Goal: Task Accomplishment & Management: Complete application form

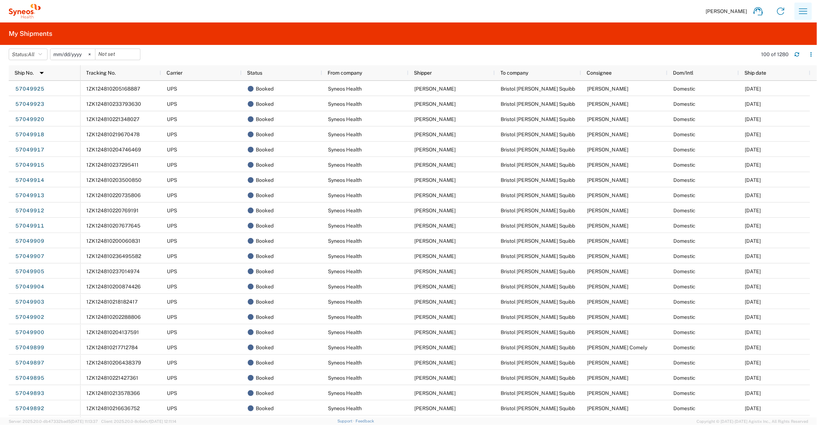
click at [808, 10] on icon "button" at bounding box center [803, 11] width 12 height 12
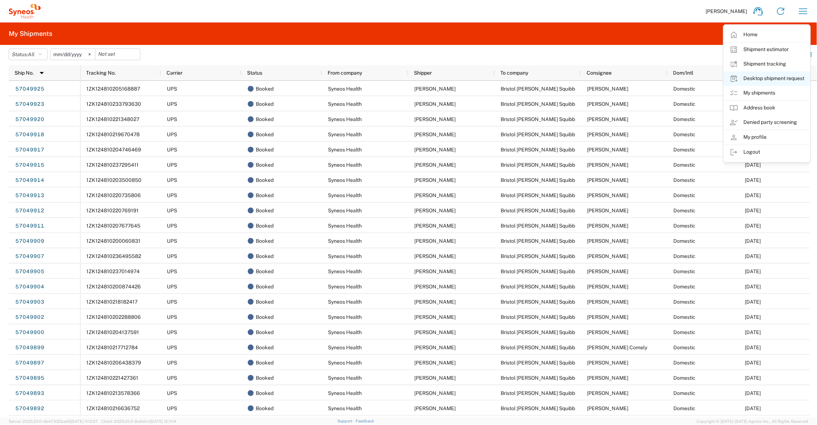
click at [758, 77] on link "Desktop shipment request" at bounding box center [766, 78] width 86 height 15
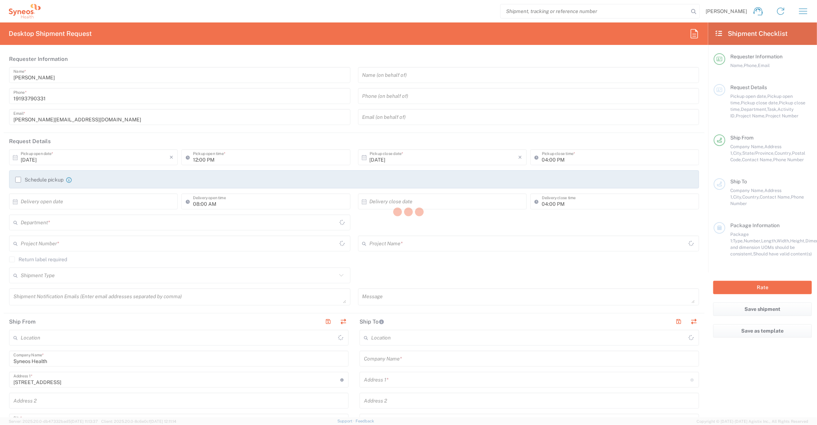
type input "[US_STATE]"
type input "6156"
type input "[GEOGRAPHIC_DATA]"
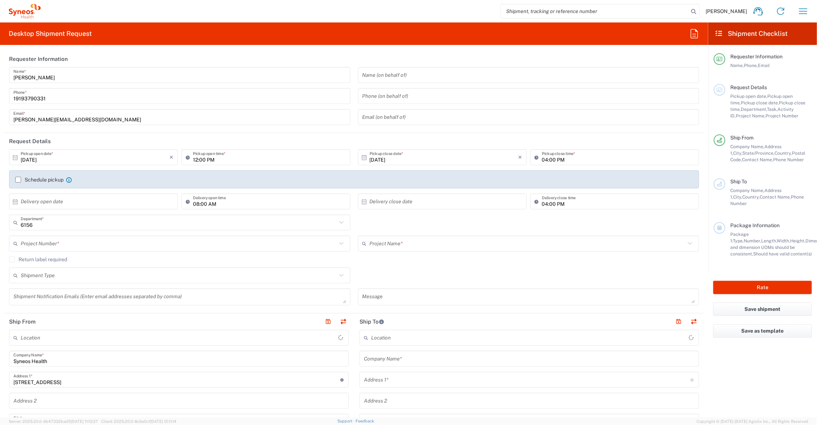
type input "Syneos Health Communications-[GEOGRAPHIC_DATA] [GEOGRAPHIC_DATA]"
click at [219, 243] on input "text" at bounding box center [179, 244] width 316 height 13
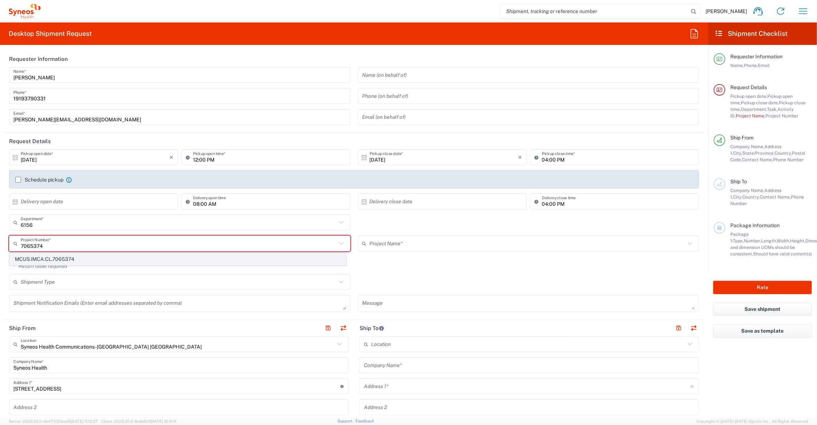
click at [73, 259] on span "MCUS.IMCA.CL.7065374" at bounding box center [178, 259] width 336 height 11
type input "MCUS.IMCA.CL.7065374"
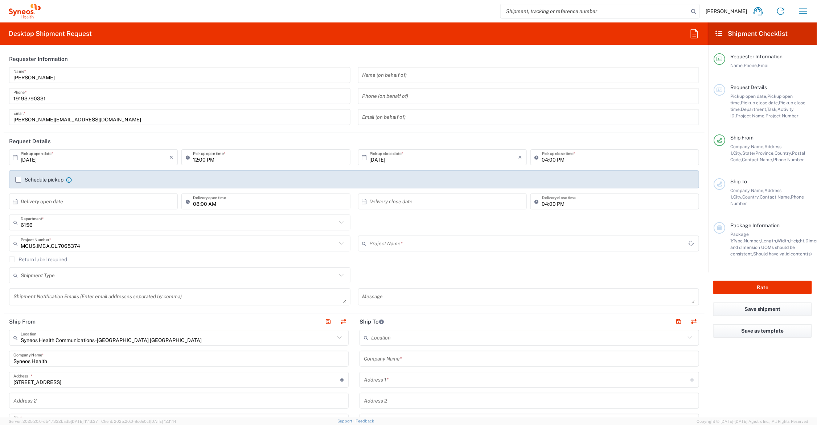
type input "Regeneron.[MEDICAL_DATA].25.7065374"
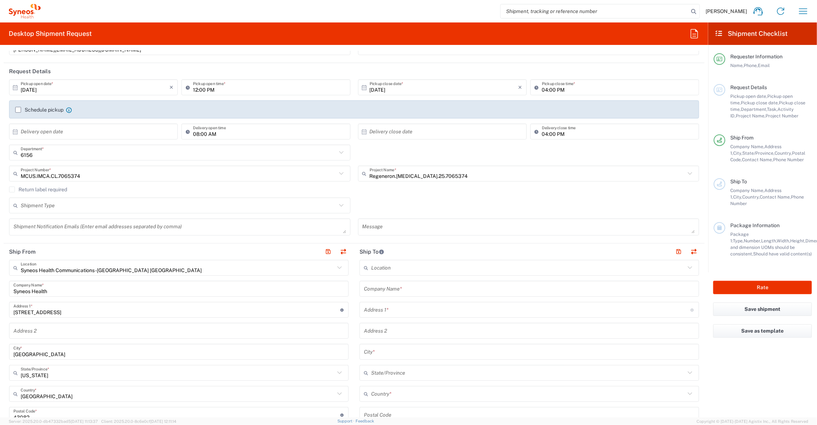
scroll to position [91, 0]
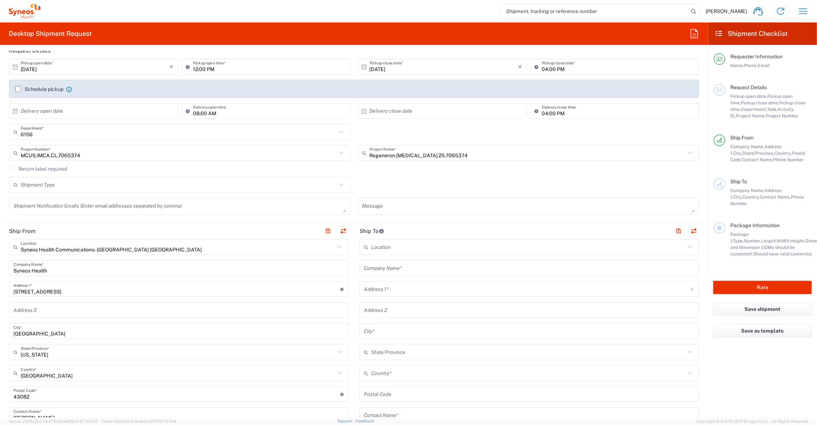
click at [423, 267] on input "text" at bounding box center [529, 268] width 331 height 13
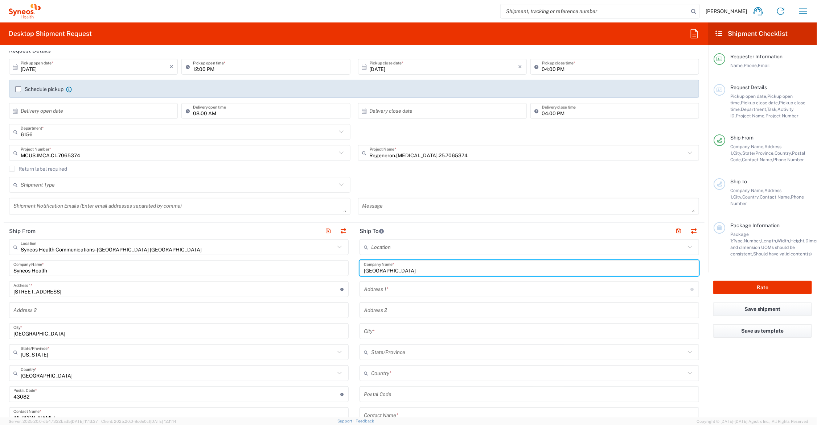
type input "[GEOGRAPHIC_DATA]"
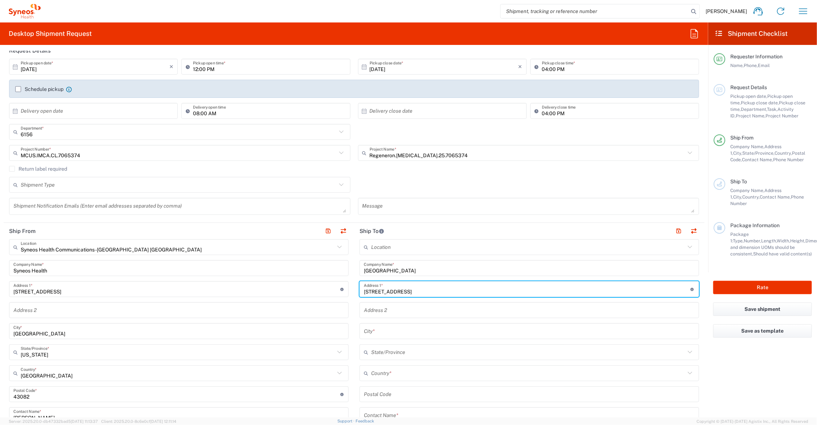
type input "[STREET_ADDRESS]"
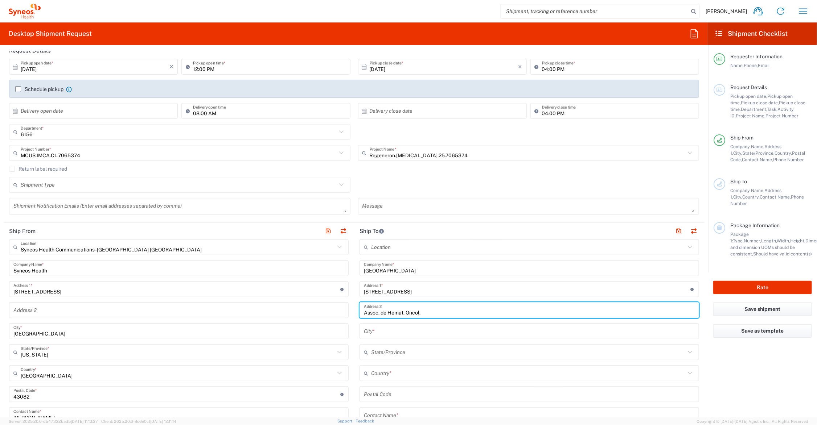
type input "Assoc. de Hemat. Oncol."
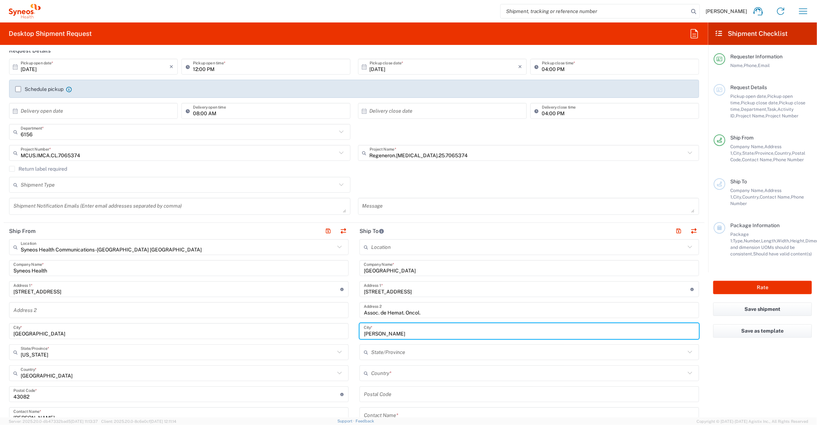
type input "[PERSON_NAME]"
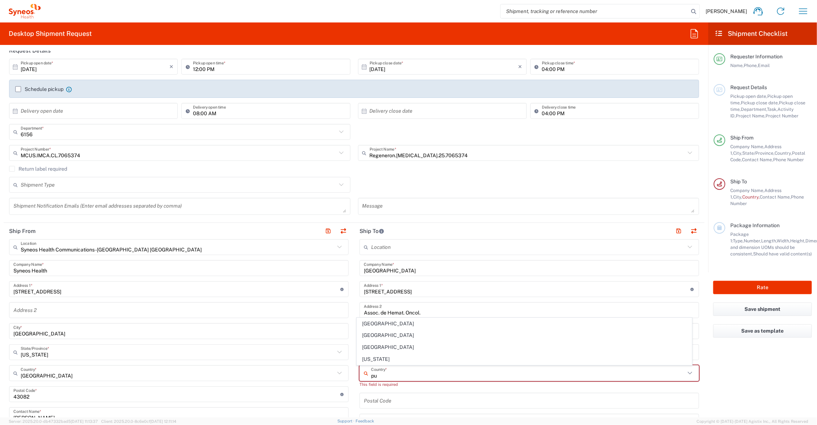
click at [380, 359] on span "[US_STATE]" at bounding box center [524, 359] width 335 height 11
type input "[US_STATE]"
type input "Sender/Shipper"
type input "Delivery Duty Paid"
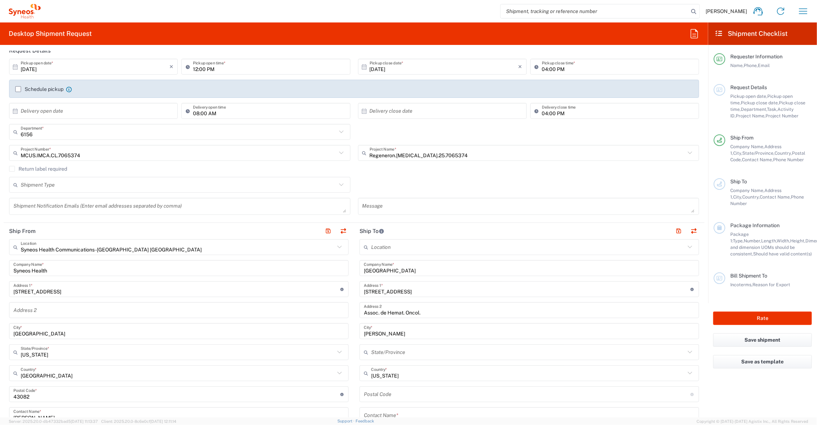
click at [412, 351] on input "text" at bounding box center [528, 352] width 314 height 13
click at [347, 334] on main "Syneos Health Communications-[GEOGRAPHIC_DATA] [GEOGRAPHIC_DATA] Location Syneo…" at bounding box center [179, 391] width 350 height 305
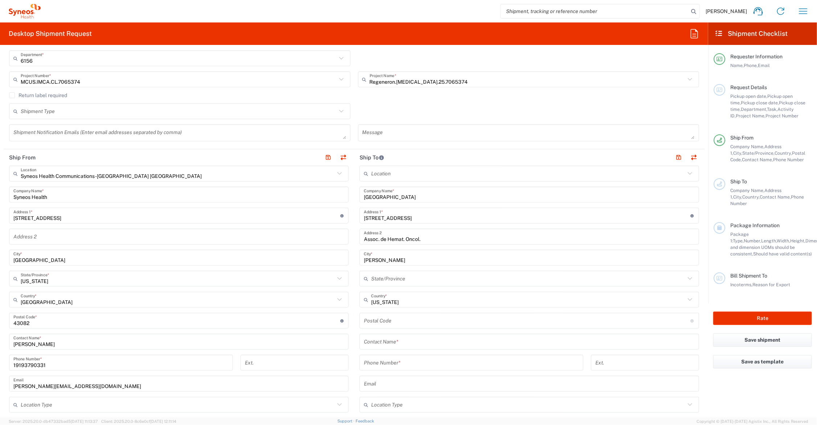
scroll to position [181, 0]
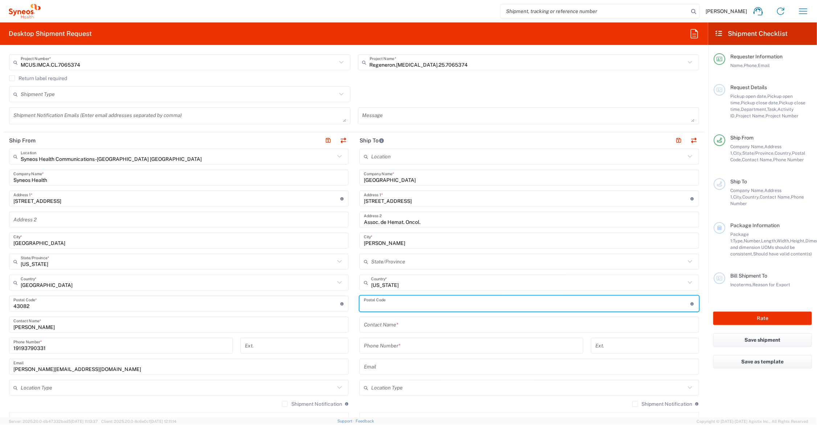
click at [405, 304] on input "undefined" at bounding box center [527, 304] width 327 height 13
type input "00738"
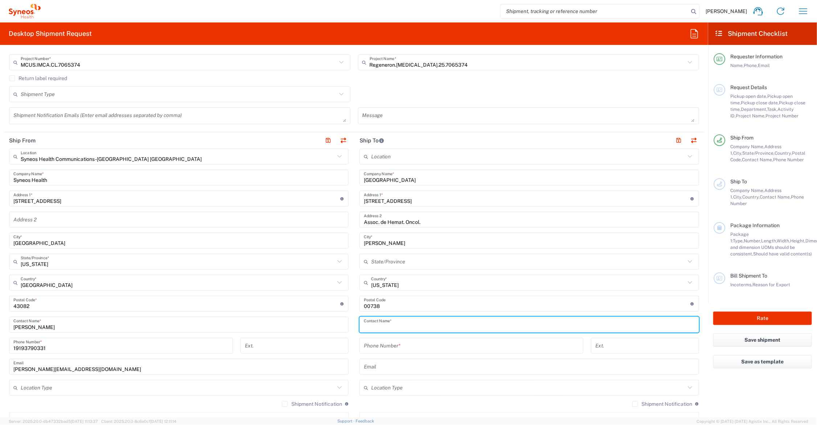
click at [406, 325] on input "text" at bounding box center [529, 325] width 331 height 13
type input "[PERSON_NAME]/Regeneron"
click at [409, 343] on input "tel" at bounding box center [471, 346] width 215 height 13
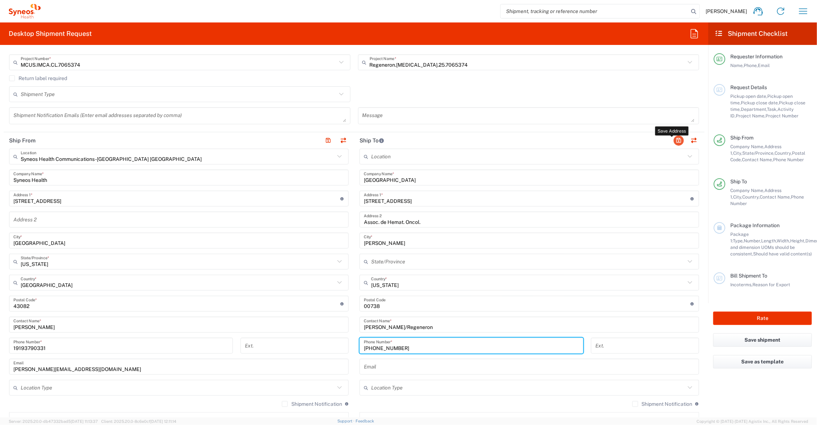
type input "[PHONE_NUMBER]"
click at [673, 139] on button "button" at bounding box center [678, 141] width 10 height 10
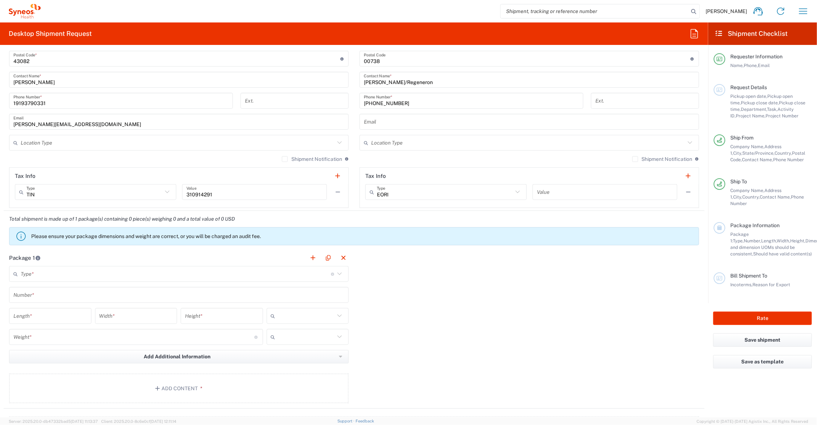
scroll to position [453, 0]
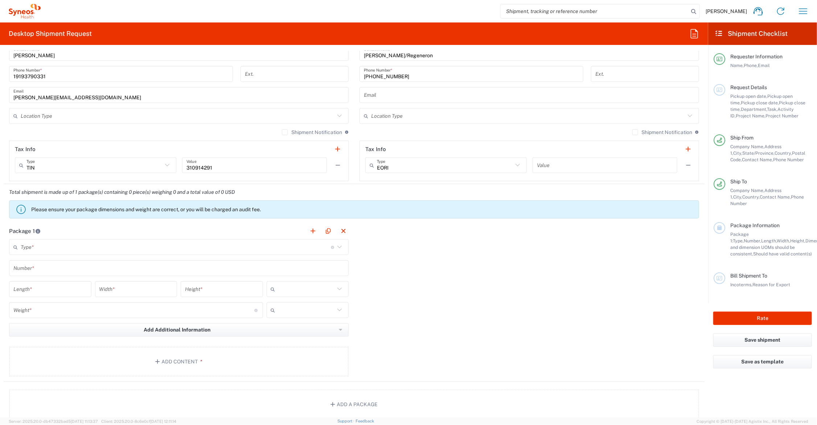
click at [75, 246] on input "text" at bounding box center [176, 247] width 310 height 13
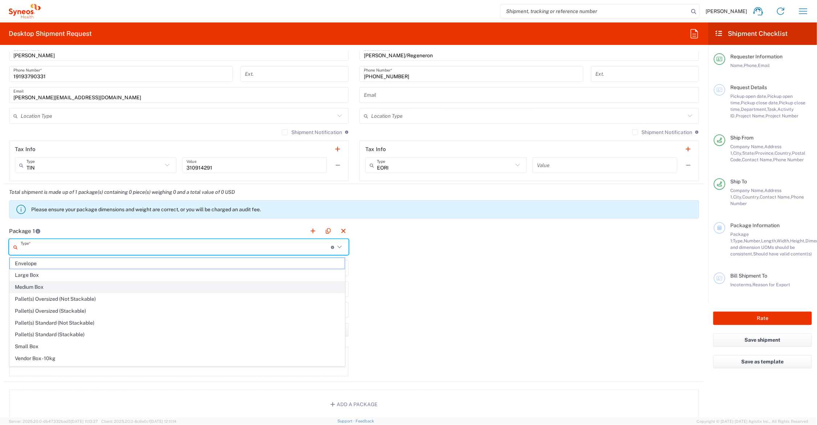
click at [47, 287] on span "Medium Box" at bounding box center [177, 287] width 335 height 11
type input "Medium Box"
type input "13"
type input "11.5"
type input "2.5"
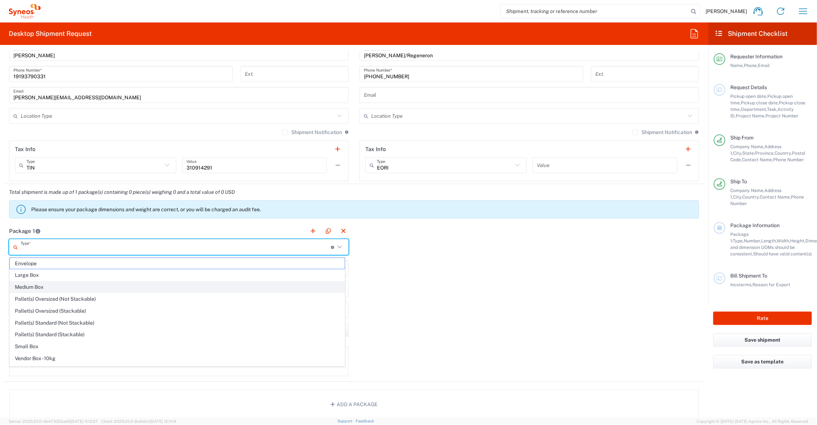
type input "in"
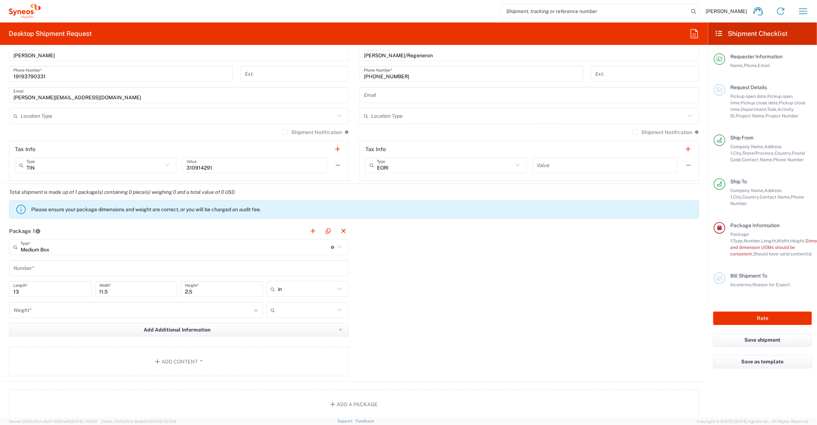
click at [51, 269] on input "text" at bounding box center [178, 268] width 331 height 13
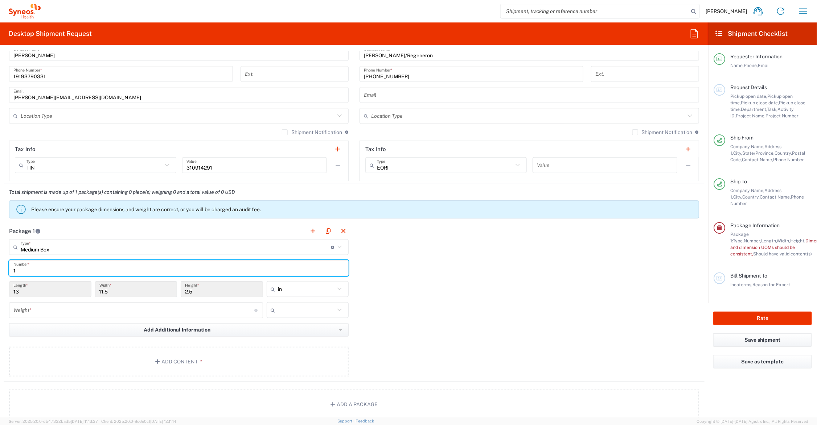
type input "1"
click at [64, 312] on input "number" at bounding box center [133, 310] width 241 height 13
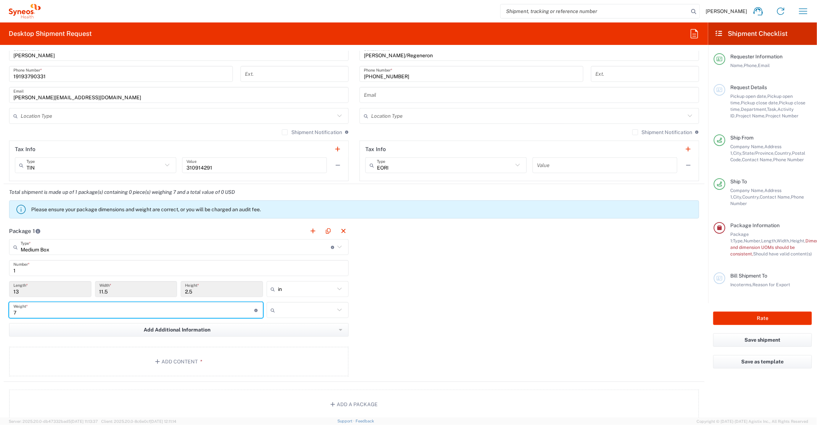
type input "7"
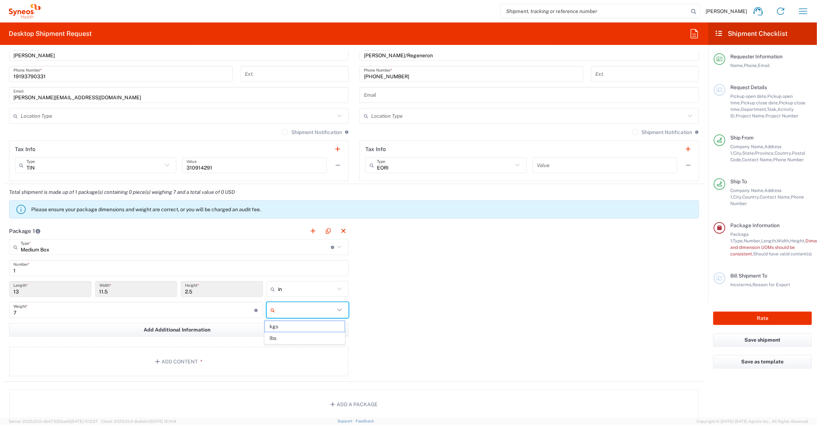
click at [282, 312] on input "text" at bounding box center [306, 311] width 57 height 12
click at [285, 337] on span "lbs" at bounding box center [305, 338] width 80 height 11
type input "lbs"
click at [180, 366] on button "Add Content *" at bounding box center [178, 362] width 339 height 30
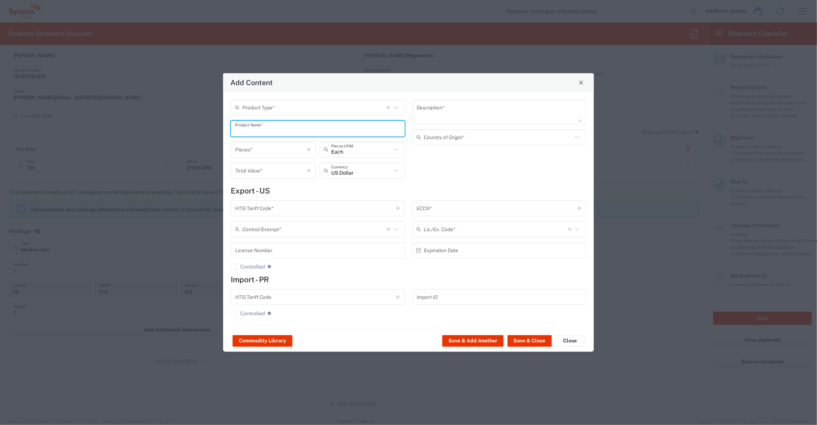
click at [254, 127] on input "text" at bounding box center [317, 128] width 165 height 13
click at [268, 145] on div "RECRUITMENT FLYER" at bounding box center [317, 146] width 173 height 12
type input "RECRUITMENT FLYER"
type input "1"
type textarea "8.5' X 11' PAD OF 25 PRINTED PAPER SHEETS"
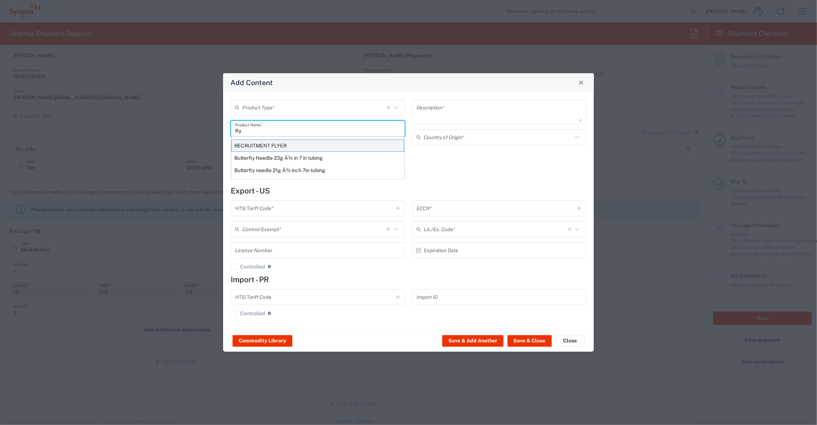
type input "[GEOGRAPHIC_DATA]"
type input "4901.99.0092"
type input "BIS"
type input "EAR99"
type input "NLR - No License Required"
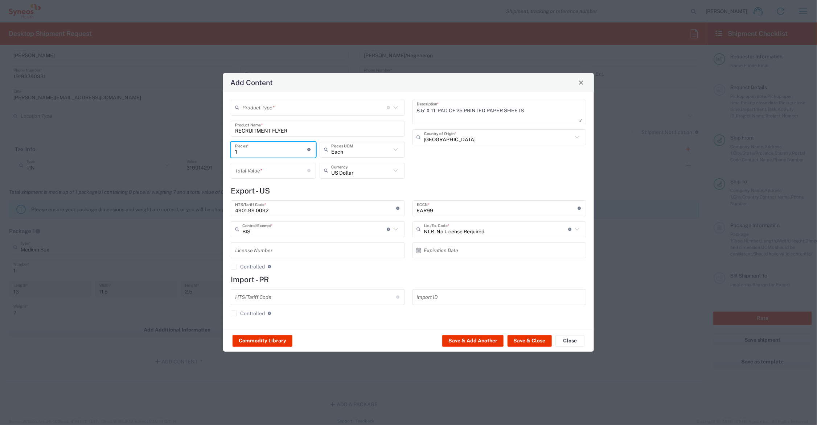
drag, startPoint x: 248, startPoint y: 153, endPoint x: 226, endPoint y: 153, distance: 22.5
click at [226, 153] on div "Product Type * Document: Paper document generated internally by Syneos, a clien…" at bounding box center [408, 211] width 371 height 238
type input "200"
click at [249, 172] on input "number" at bounding box center [271, 170] width 73 height 13
type input "50.00"
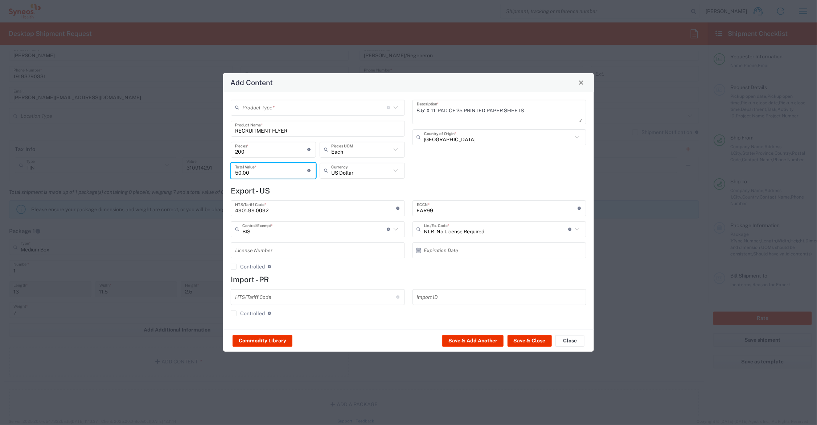
click at [265, 106] on input "text" at bounding box center [314, 107] width 144 height 13
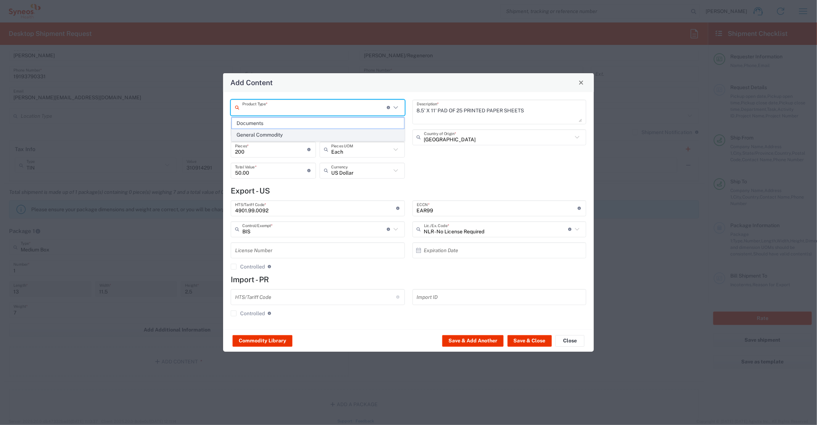
click at [261, 136] on span "General Commodity" at bounding box center [318, 134] width 172 height 11
type input "General Commodity"
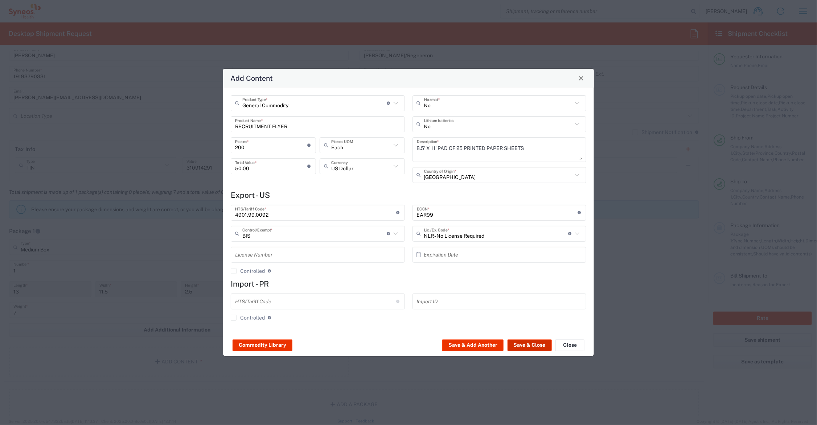
click at [531, 344] on button "Save & Close" at bounding box center [529, 346] width 44 height 12
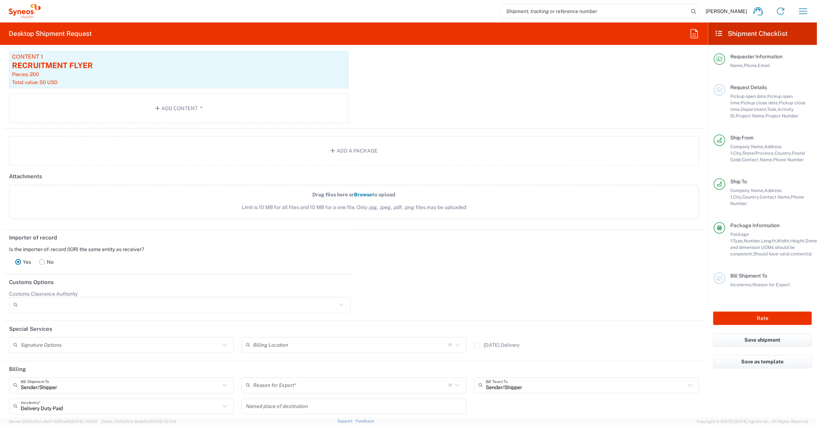
scroll to position [801, 0]
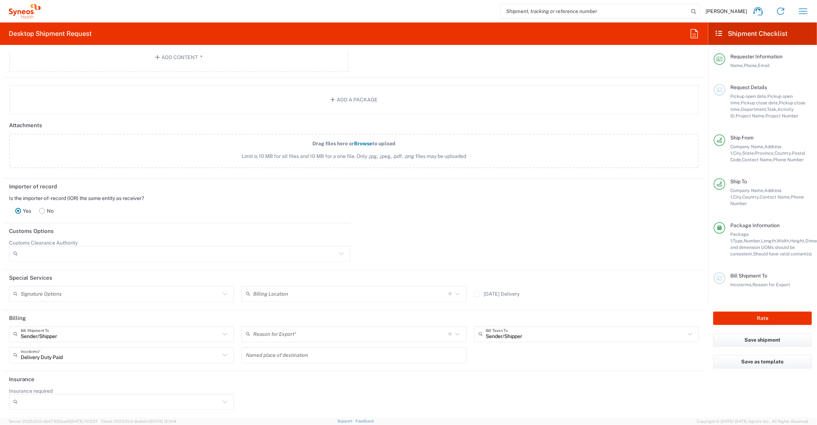
click at [453, 334] on icon at bounding box center [457, 334] width 9 height 9
click at [316, 410] on span "Sold" at bounding box center [350, 409] width 221 height 11
type input "Sold"
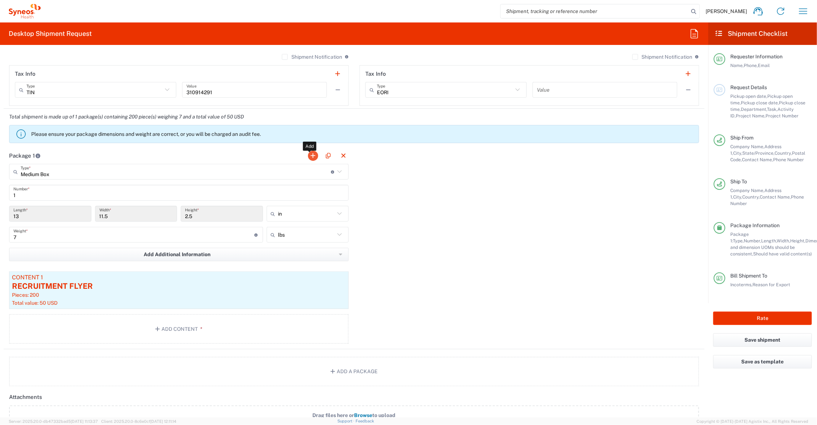
click at [309, 155] on button "button" at bounding box center [313, 156] width 10 height 10
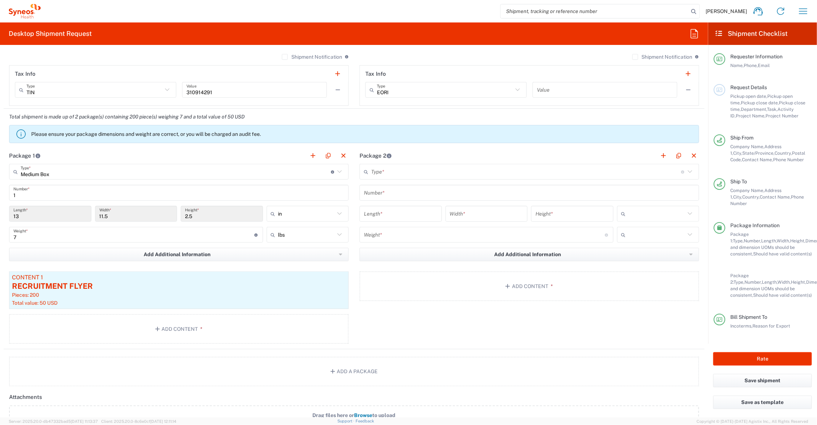
click at [421, 170] on input "text" at bounding box center [526, 172] width 310 height 13
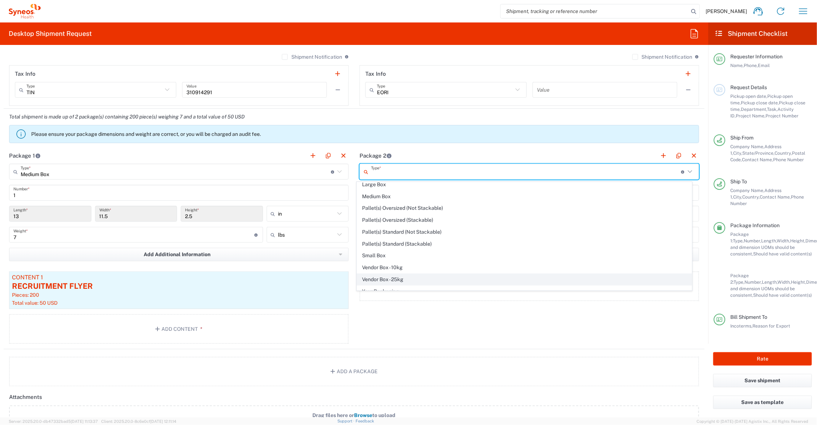
scroll to position [24, 0]
click at [411, 285] on span "Your Packaging" at bounding box center [524, 284] width 335 height 11
type input "Your Packaging"
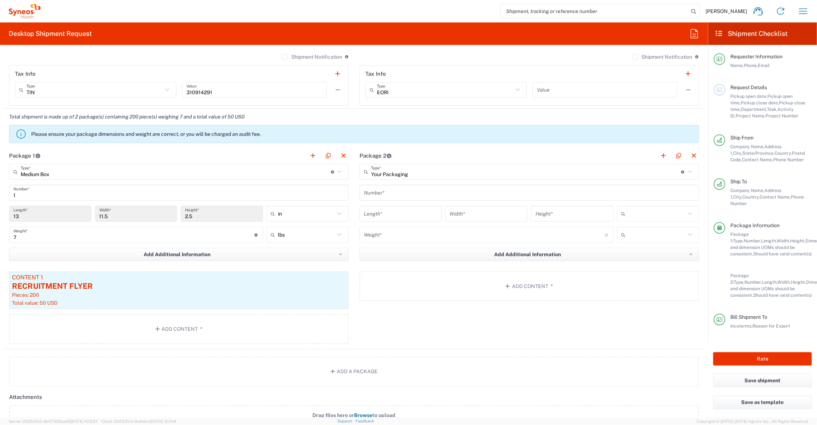
click at [377, 193] on input "text" at bounding box center [529, 193] width 331 height 13
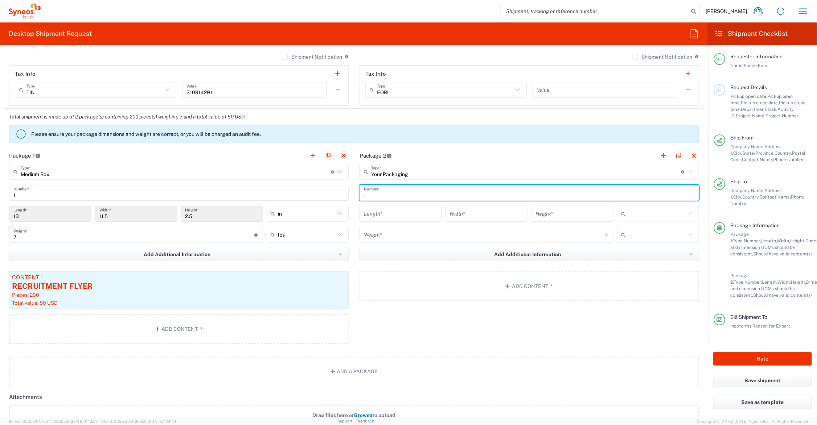
type input "1"
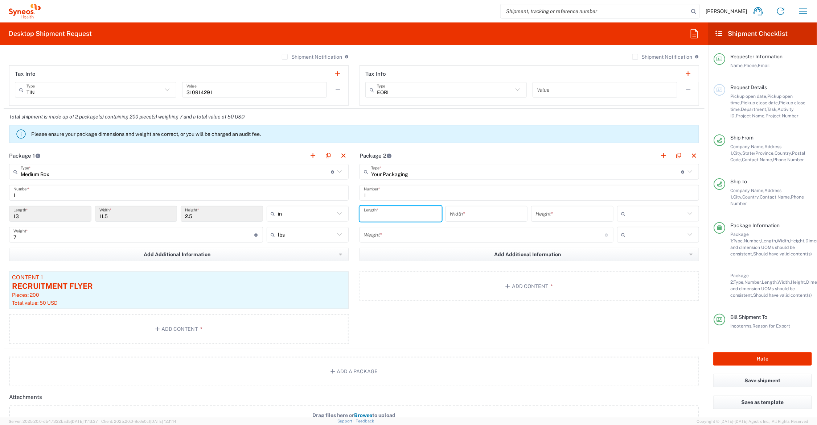
click at [380, 215] on input "number" at bounding box center [401, 214] width 74 height 13
type input "41"
type input "31"
type input "5"
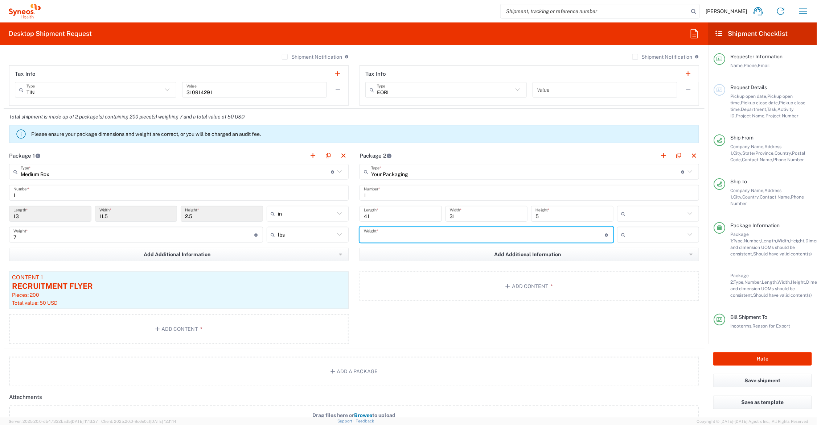
click at [394, 238] on input "number" at bounding box center [484, 235] width 241 height 13
type input "7"
click at [649, 214] on input "text" at bounding box center [656, 214] width 57 height 12
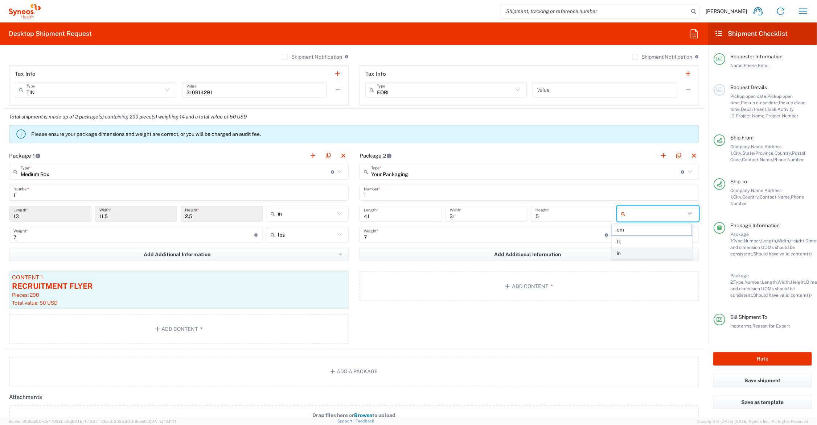
click at [632, 254] on span "in" at bounding box center [652, 253] width 80 height 11
type input "in"
click at [635, 235] on input "text" at bounding box center [656, 235] width 57 height 12
click at [633, 260] on span "lbs" at bounding box center [652, 262] width 80 height 11
type input "lbs"
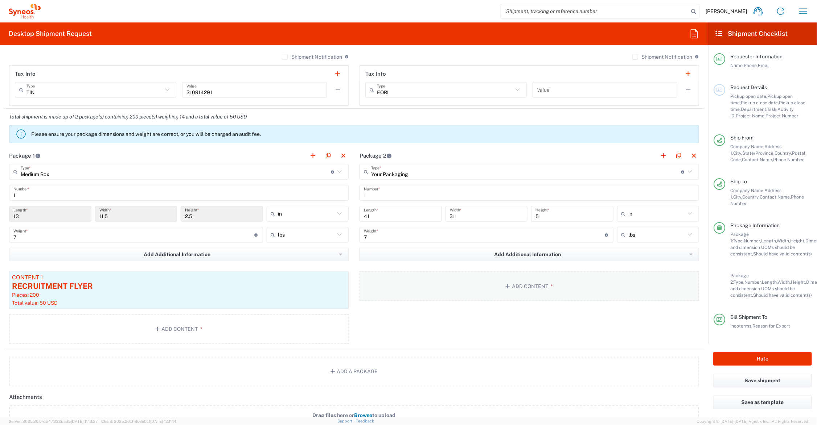
click at [535, 284] on button "Add Content *" at bounding box center [528, 287] width 339 height 30
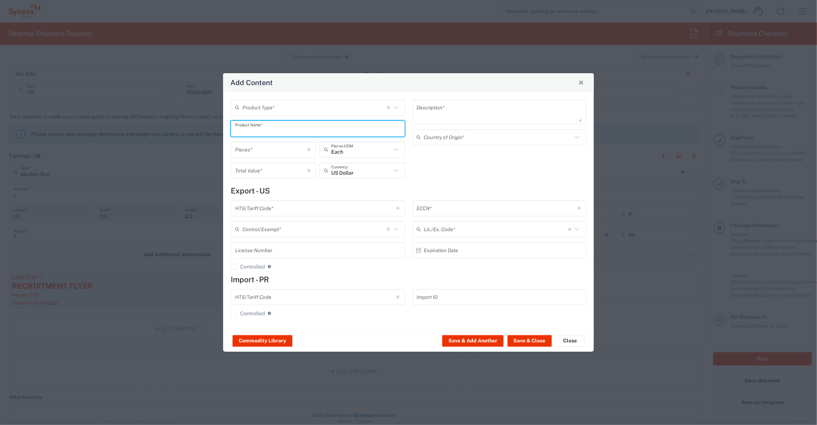
click at [315, 129] on input "text" at bounding box center [317, 128] width 165 height 13
click at [286, 144] on div "FOAM CORE SIGN BOARD" at bounding box center [317, 146] width 173 height 12
type input "FOAM CORE SIGN BOARD"
type input "1"
type textarea "40X30"
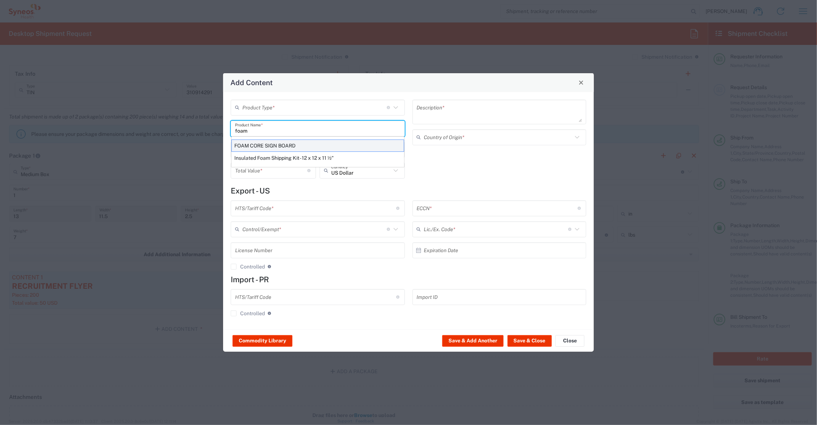
type input "[GEOGRAPHIC_DATA]"
type input "4911.99.8000"
type input "BIS"
type input "EAR99"
type input "NLR - No License Required"
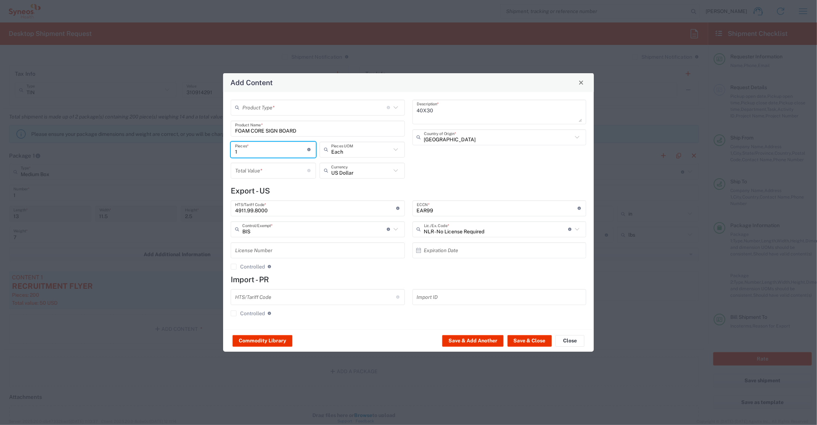
drag, startPoint x: 245, startPoint y: 152, endPoint x: 227, endPoint y: 150, distance: 17.9
click at [227, 150] on div "Product Type * Document: Paper document generated internally by Syneos, a clien…" at bounding box center [318, 142] width 182 height 84
type input "2"
click at [257, 170] on input "number" at bounding box center [271, 170] width 73 height 13
type input "90.00"
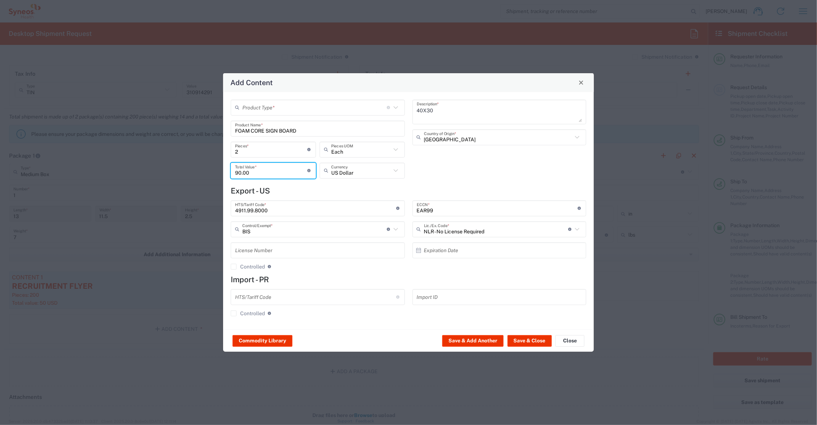
click at [289, 109] on input "text" at bounding box center [314, 107] width 144 height 13
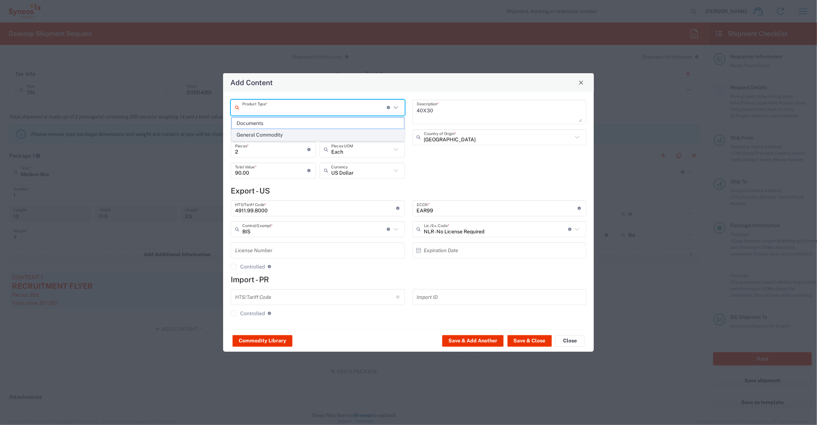
click at [287, 135] on span "General Commodity" at bounding box center [318, 134] width 172 height 11
type input "General Commodity"
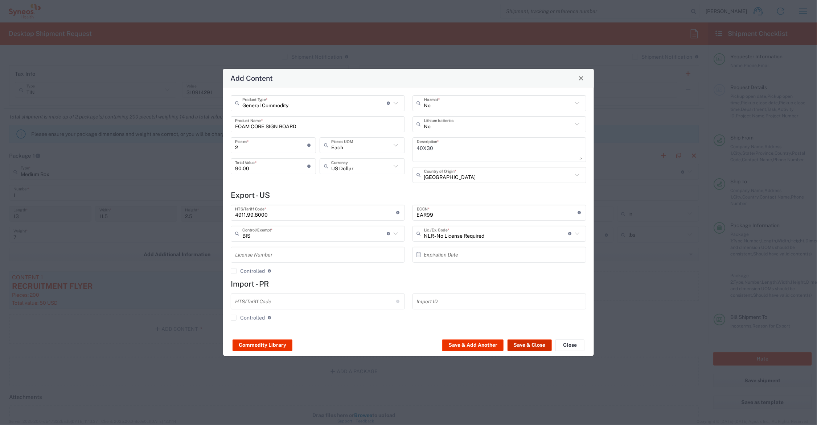
click at [526, 343] on button "Save & Close" at bounding box center [529, 346] width 44 height 12
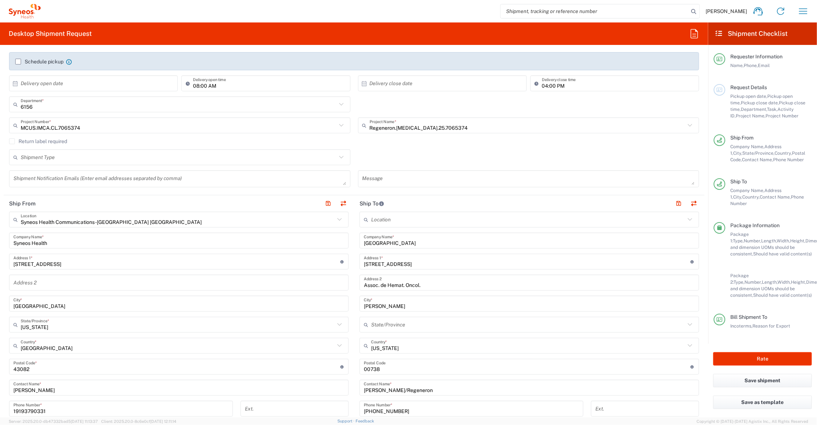
scroll to position [0, 0]
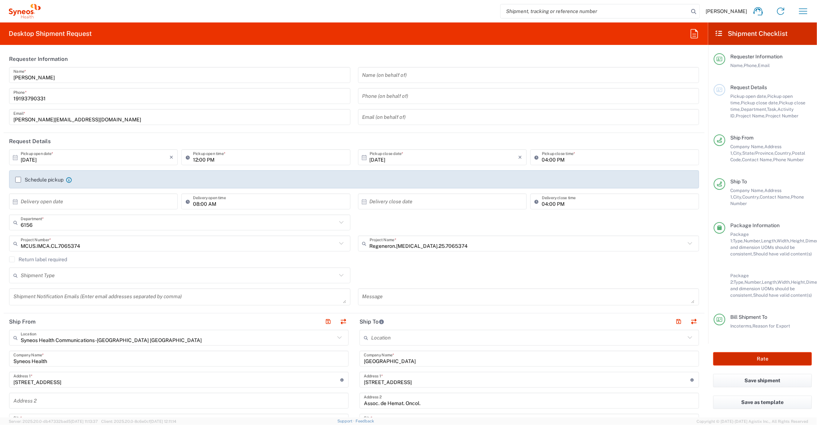
click at [746, 352] on button "Rate" at bounding box center [762, 358] width 99 height 13
type input "MCUS.IMCA.CL.7065374"
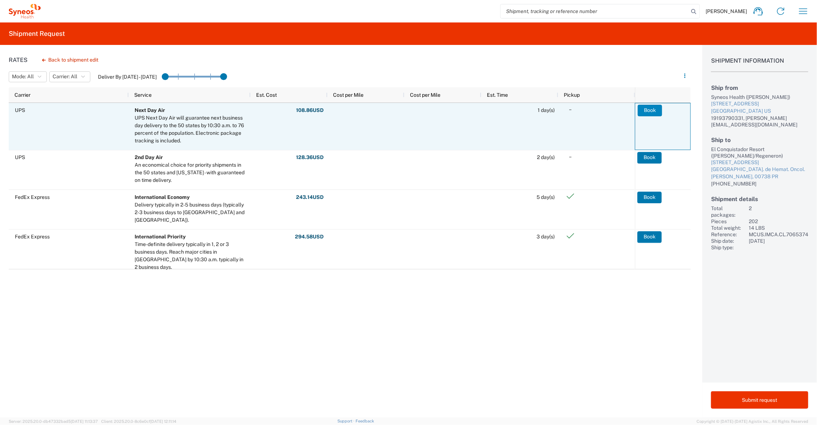
click at [651, 110] on button "Book" at bounding box center [649, 111] width 24 height 12
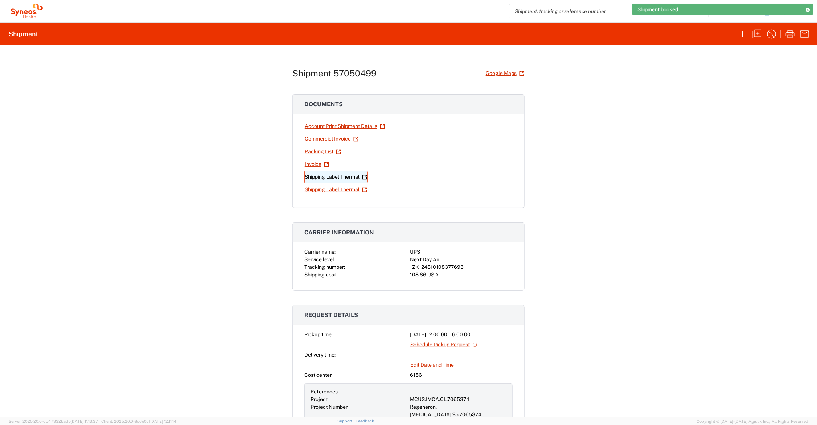
click at [340, 176] on link "Shipping Label Thermal" at bounding box center [335, 177] width 63 height 13
click at [331, 190] on link "Shipping Label Thermal" at bounding box center [335, 189] width 63 height 13
